Goal: Information Seeking & Learning: Find specific page/section

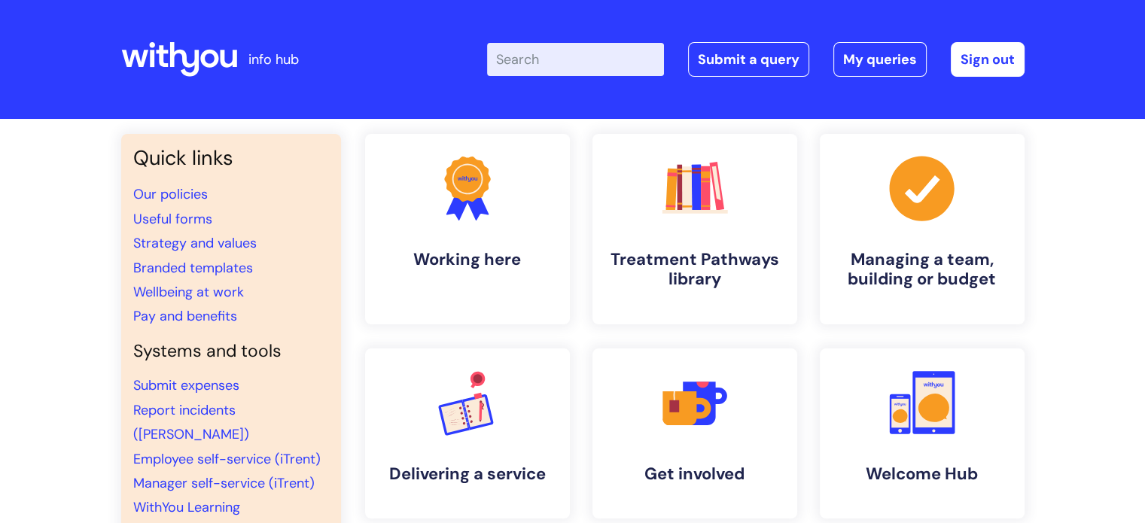
click at [579, 66] on input "Enter your search term here..." at bounding box center [575, 59] width 177 height 33
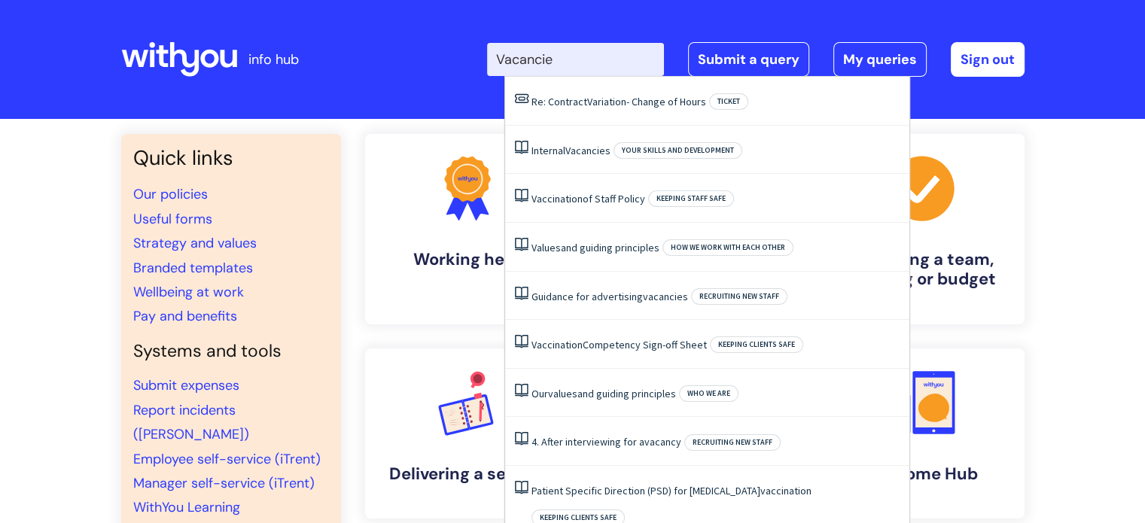
type input "Vacancies"
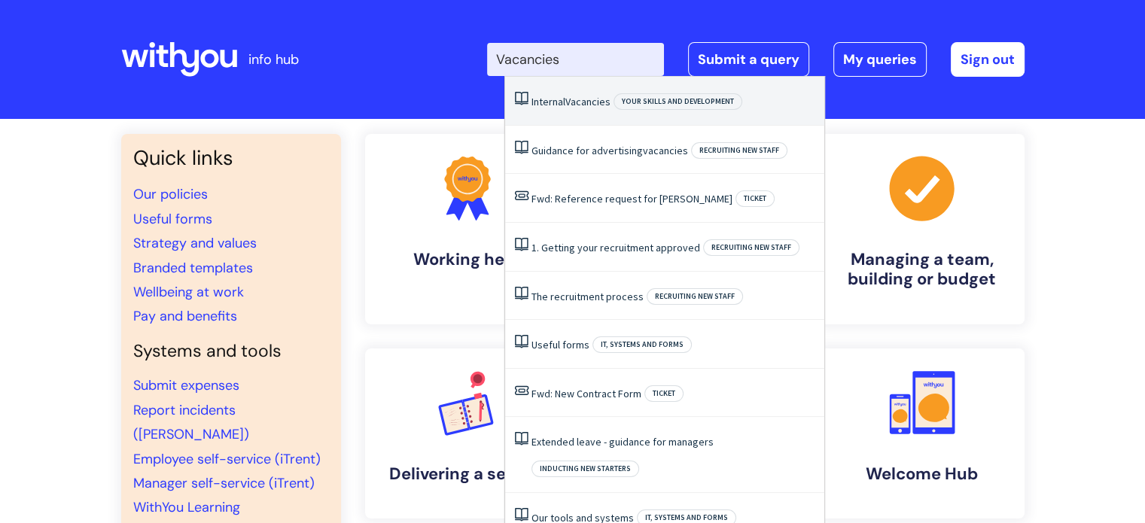
click at [575, 105] on span "Vacancies" at bounding box center [587, 102] width 45 height 14
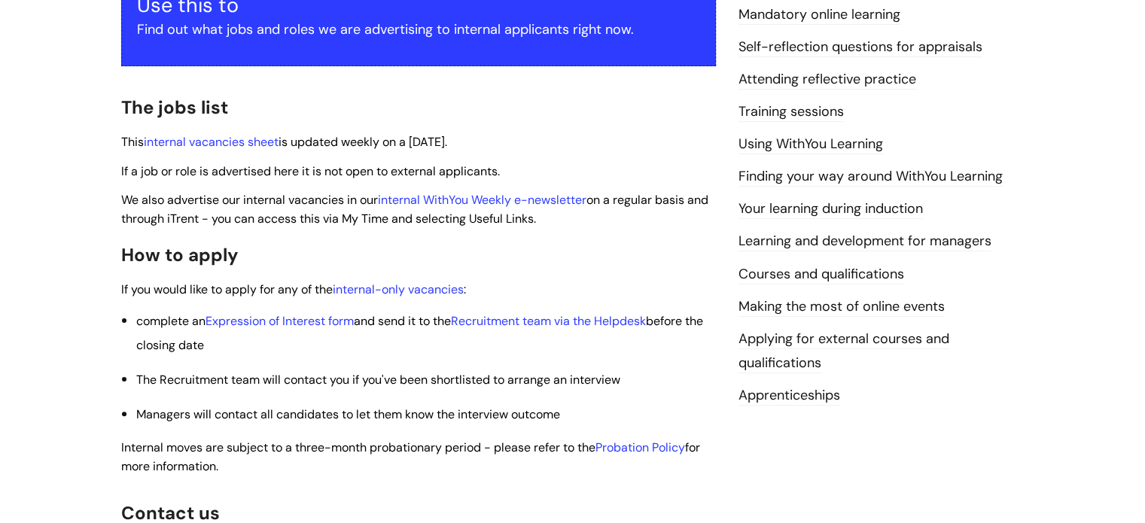
scroll to position [313, 0]
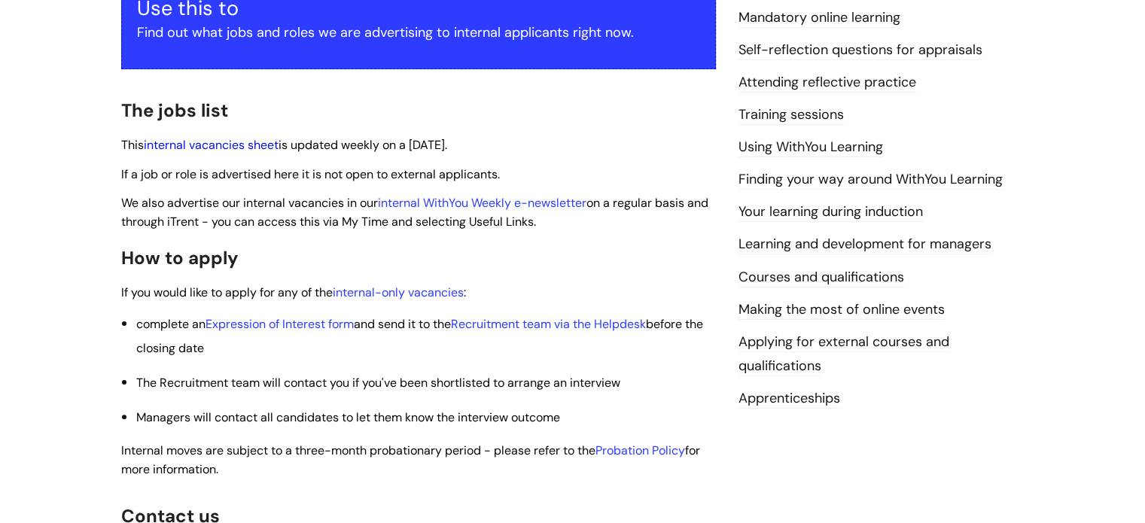
click at [262, 143] on link "internal vacancies sheet" at bounding box center [211, 145] width 135 height 16
